Goal: Information Seeking & Learning: Learn about a topic

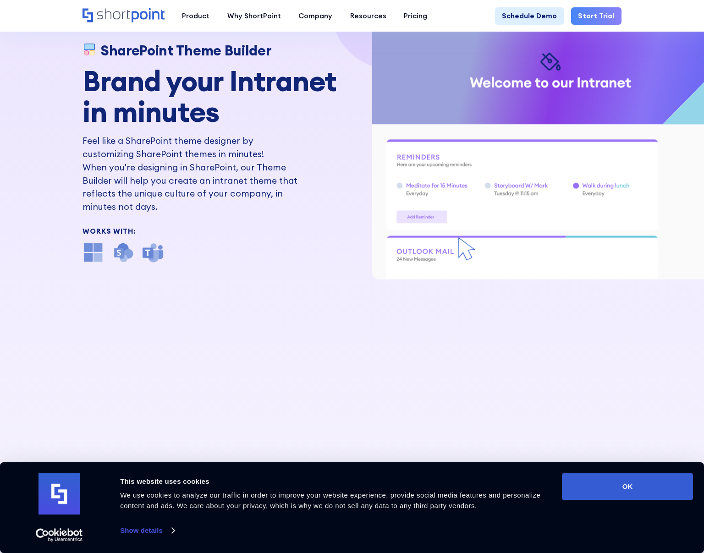
scroll to position [134, 0]
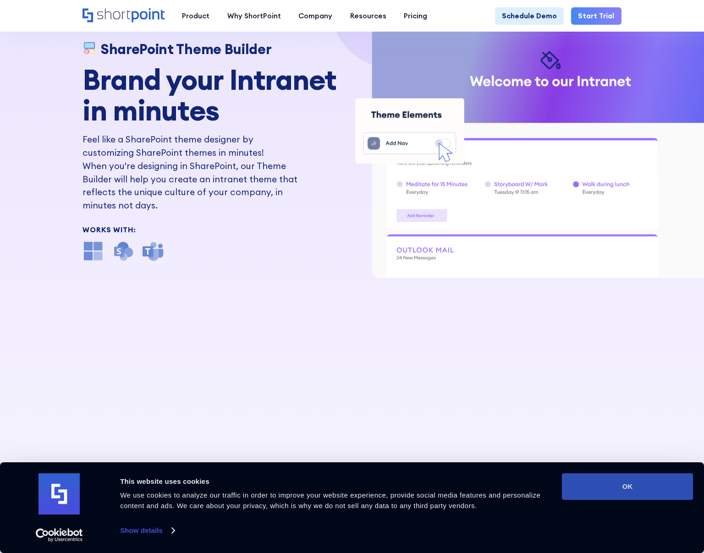
click at [599, 490] on button "OK" at bounding box center [627, 486] width 131 height 27
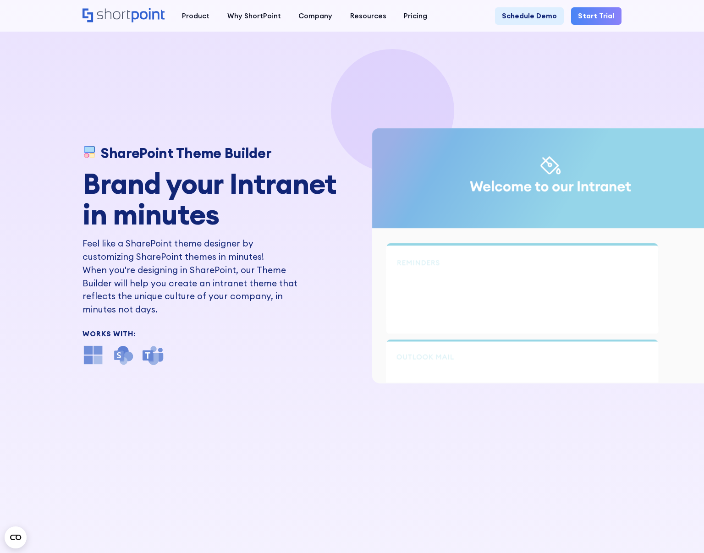
scroll to position [21, 0]
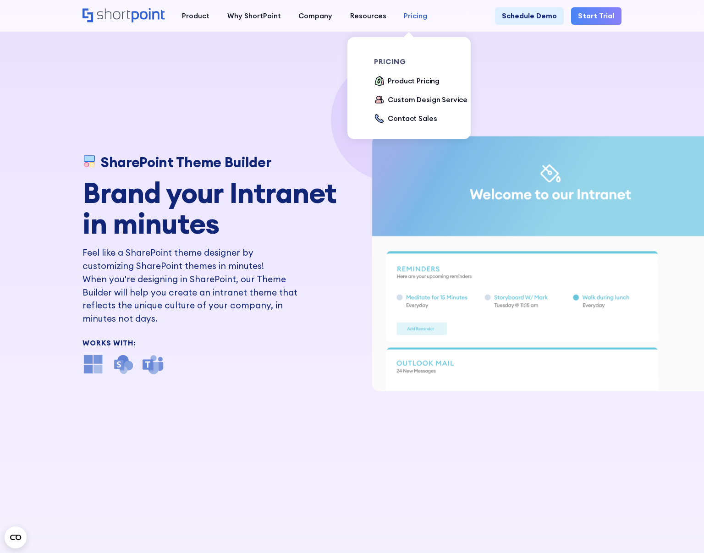
click at [407, 14] on div "Pricing" at bounding box center [415, 16] width 23 height 11
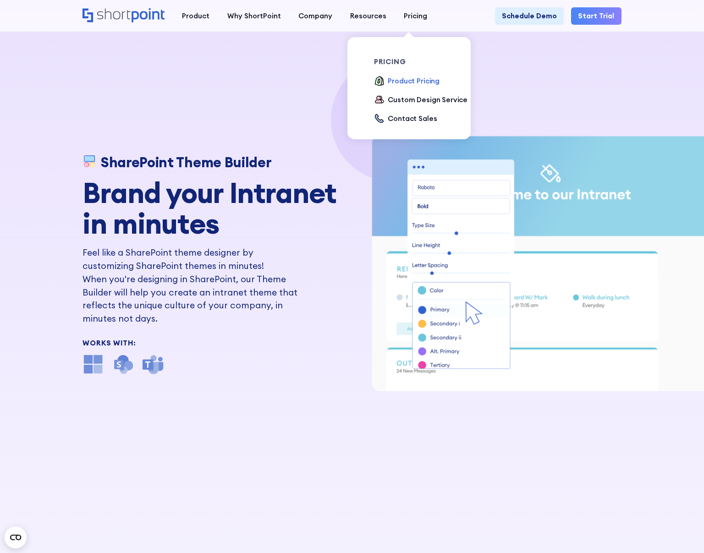
click at [398, 80] on div "Product Pricing" at bounding box center [414, 81] width 52 height 11
